Goal: Information Seeking & Learning: Learn about a topic

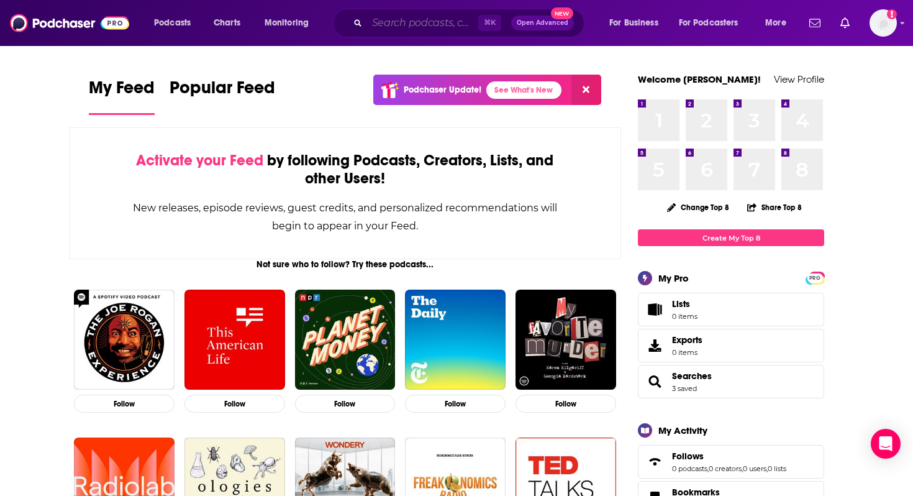
click at [377, 24] on input "Search podcasts, credits, & more..." at bounding box center [422, 23] width 111 height 20
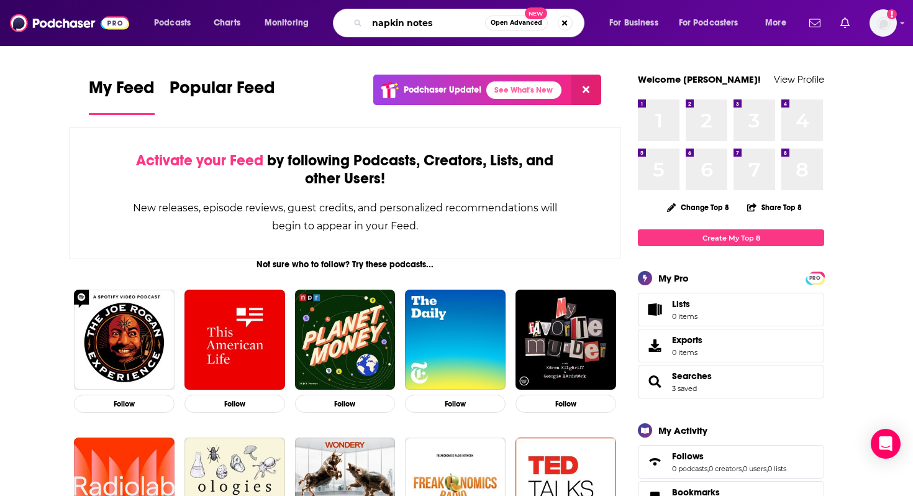
type input "napkin notes"
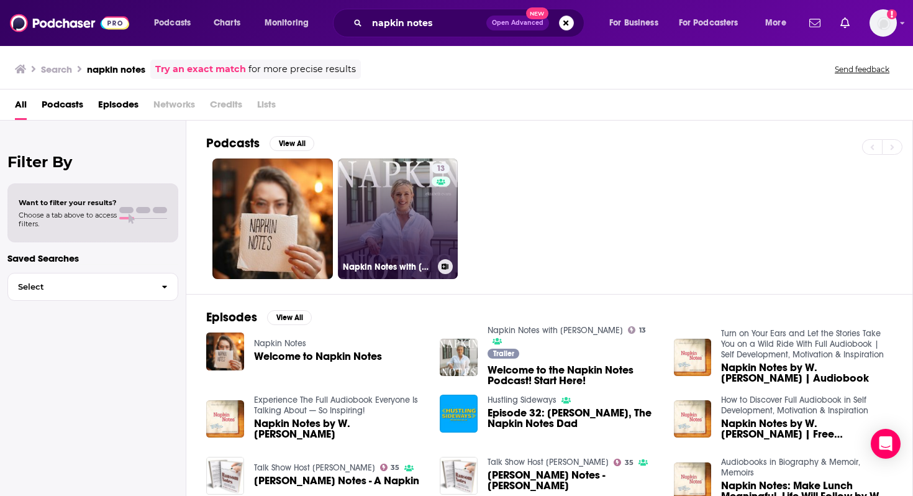
click at [390, 246] on link "13 Napkin Notes with [PERSON_NAME]" at bounding box center [398, 218] width 121 height 121
